Goal: Check status: Check status

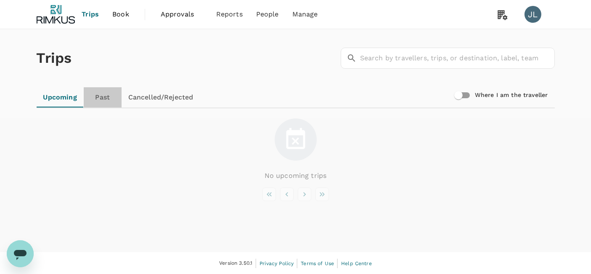
click at [93, 96] on link "Past" at bounding box center [103, 97] width 38 height 20
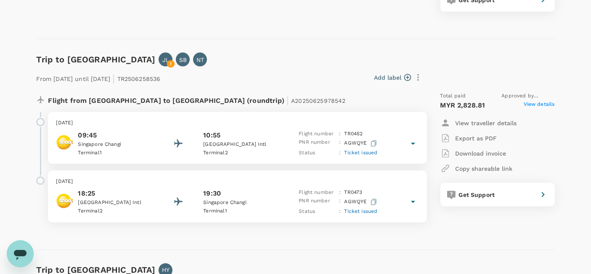
scroll to position [1349, 0]
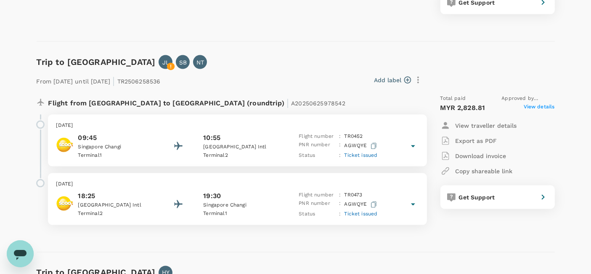
click at [364, 152] on span "Ticket issued" at bounding box center [360, 155] width 33 height 6
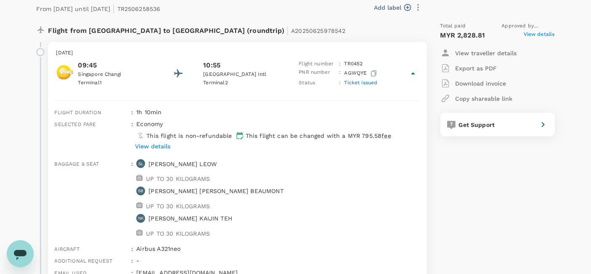
scroll to position [1419, 0]
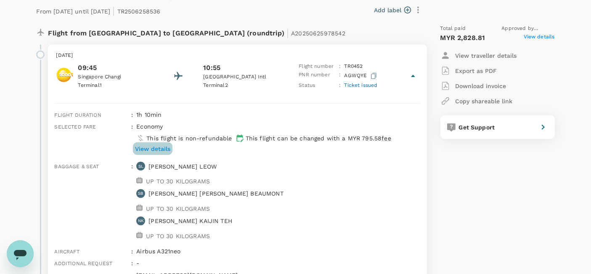
click at [159, 144] on p "View details" at bounding box center [152, 148] width 35 height 8
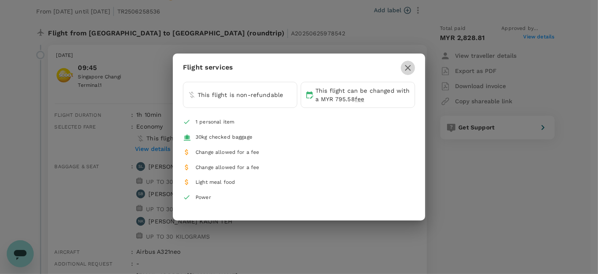
click at [407, 64] on icon "button" at bounding box center [408, 68] width 10 height 10
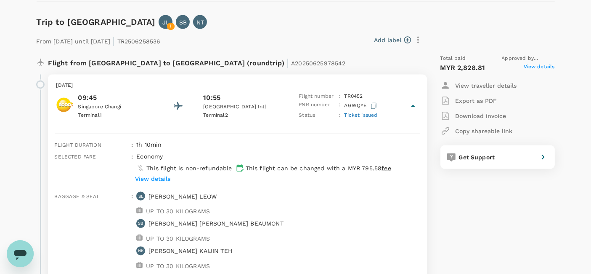
scroll to position [1388, 0]
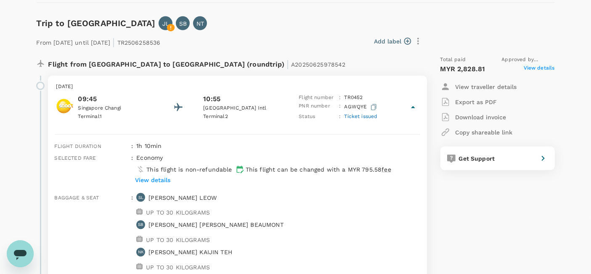
click at [365, 113] on span "Ticket issued" at bounding box center [360, 116] width 33 height 6
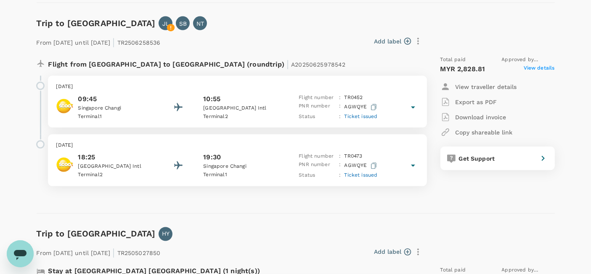
click at [365, 113] on span "Ticket issued" at bounding box center [360, 116] width 33 height 6
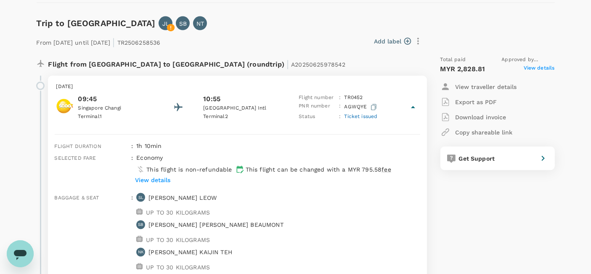
click at [541, 64] on span "View details" at bounding box center [539, 69] width 31 height 10
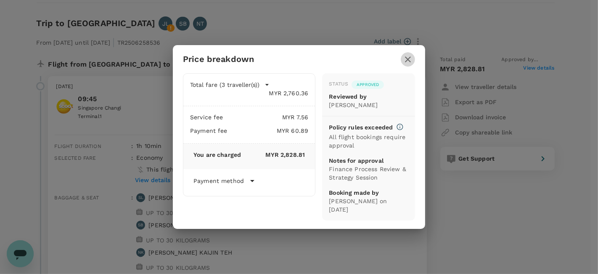
click at [406, 57] on icon "button" at bounding box center [408, 59] width 6 height 6
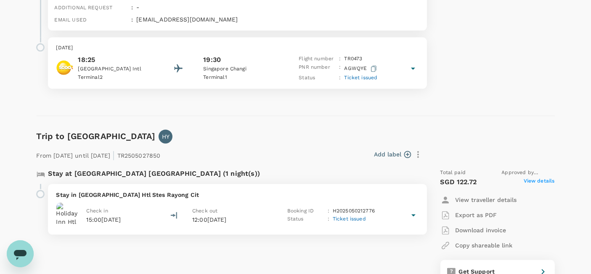
scroll to position [1679, 0]
